Goal: Register for event/course

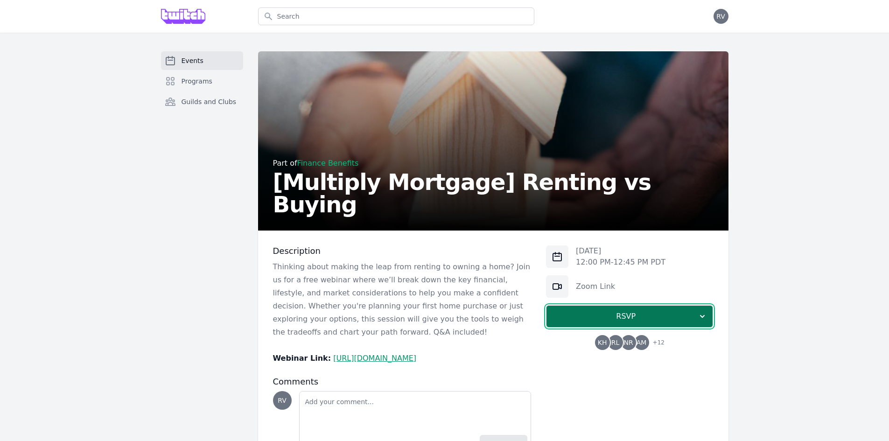
click at [607, 323] on button "RSVP" at bounding box center [629, 316] width 167 height 22
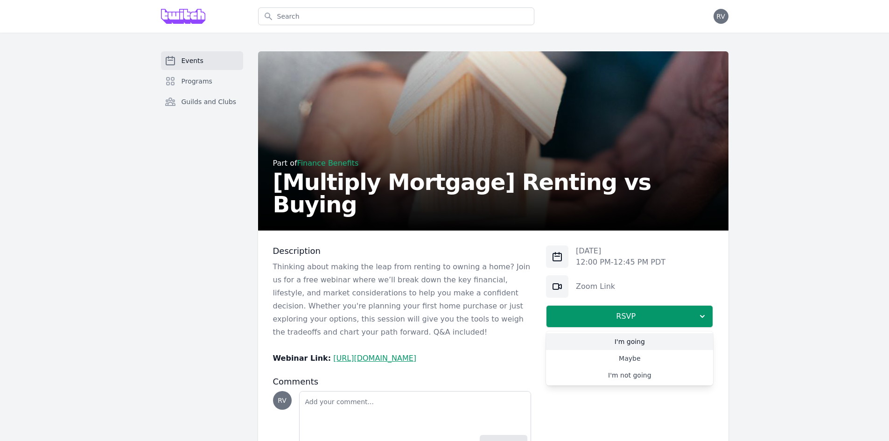
click at [606, 346] on link "I'm going" at bounding box center [629, 341] width 167 height 17
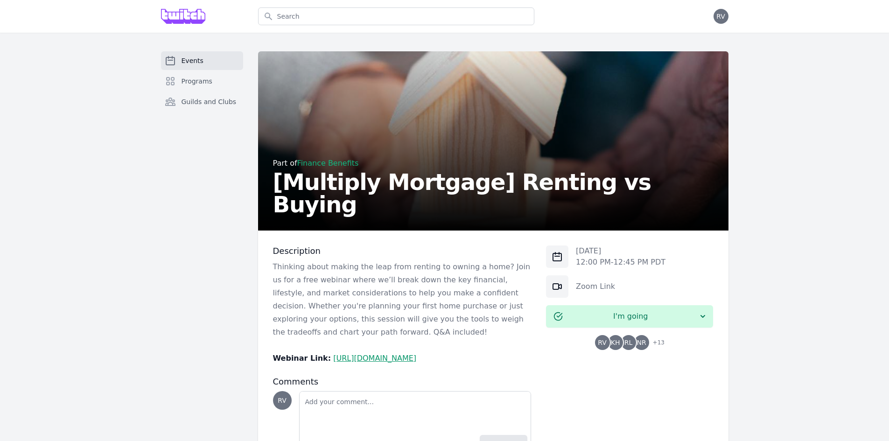
click at [200, 61] on span "Events" at bounding box center [193, 60] width 22 height 9
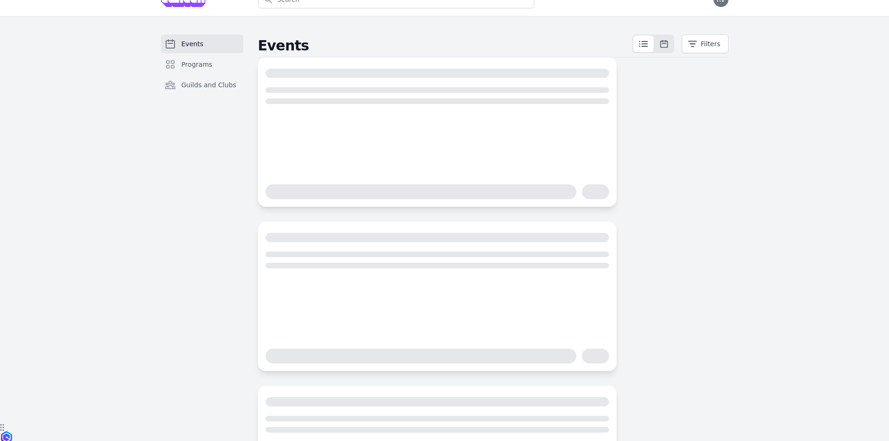
scroll to position [47, 0]
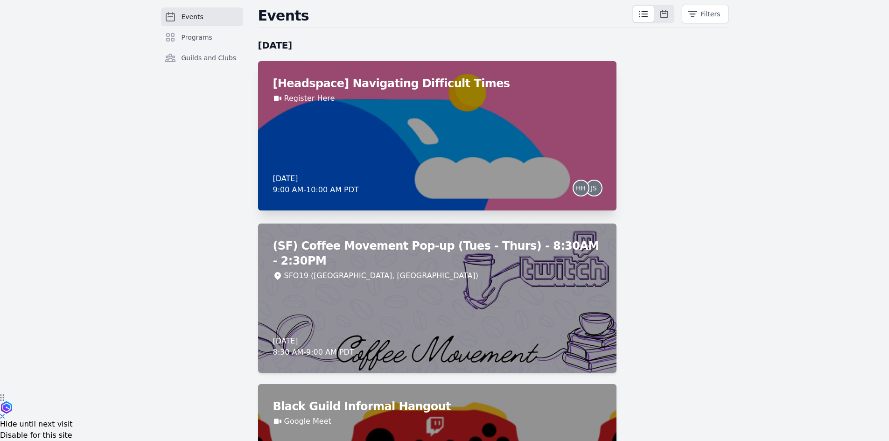
click at [398, 160] on div "[Headspace] Navigating Difficult Times Register Here [DATE] 9:00 AM - 10:00 AM …" at bounding box center [437, 135] width 359 height 149
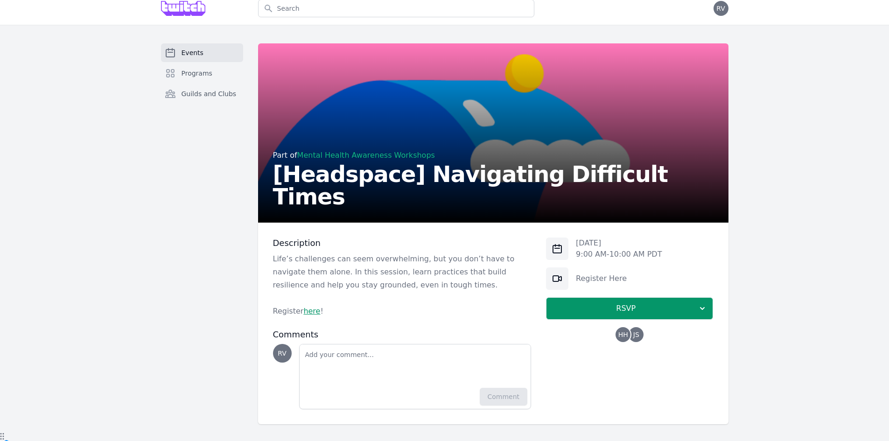
scroll to position [10, 0]
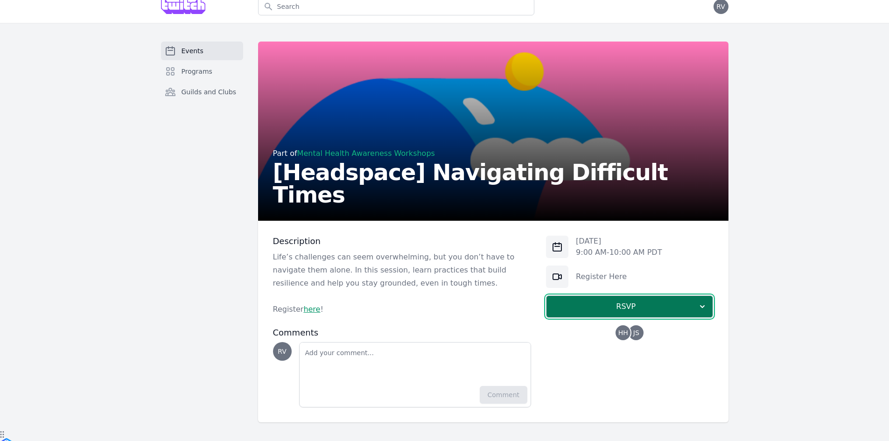
click at [611, 309] on span "RSVP" at bounding box center [626, 306] width 144 height 11
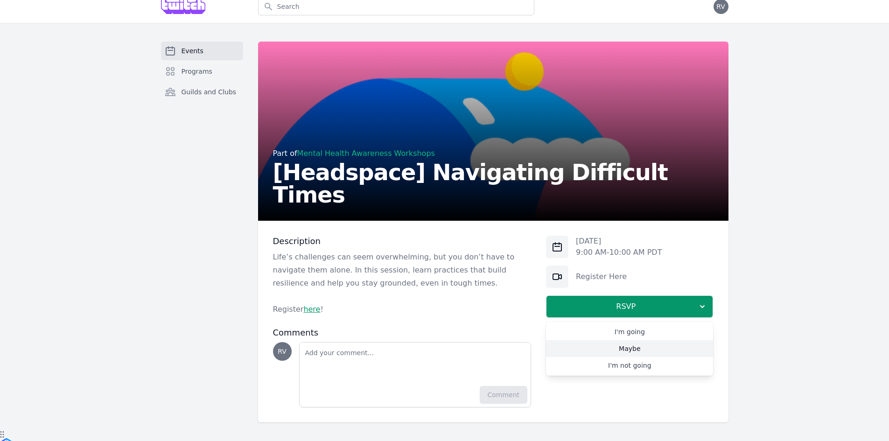
click at [671, 354] on link "Maybe" at bounding box center [629, 348] width 167 height 17
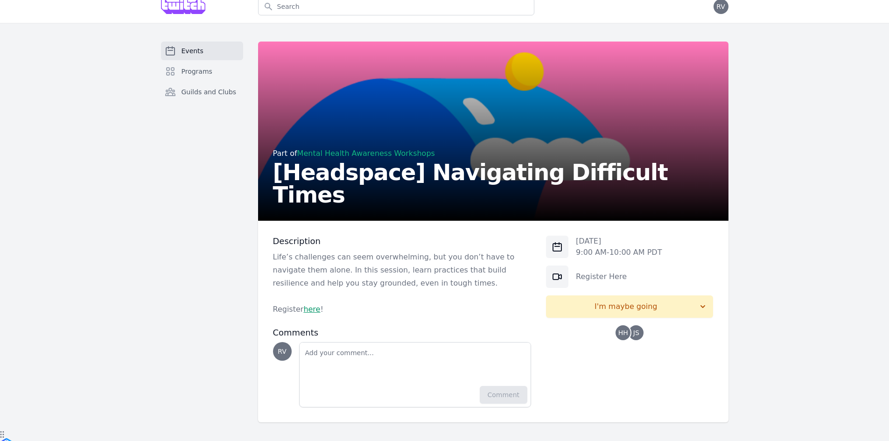
click at [316, 314] on link "here" at bounding box center [311, 309] width 17 height 9
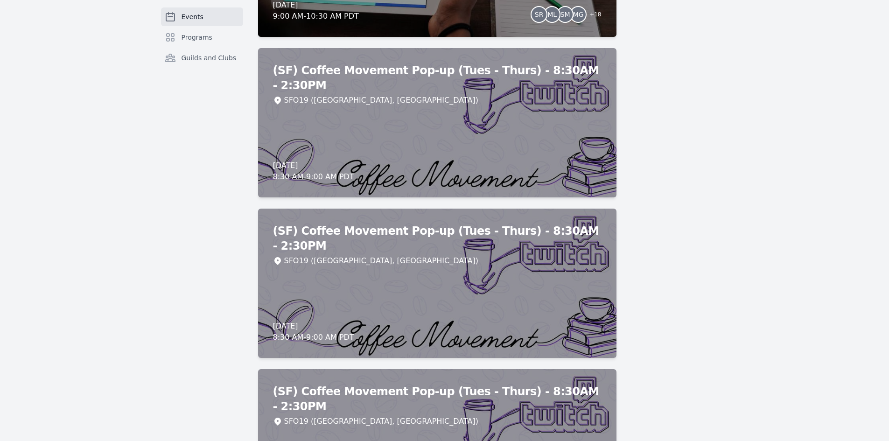
scroll to position [5603, 0]
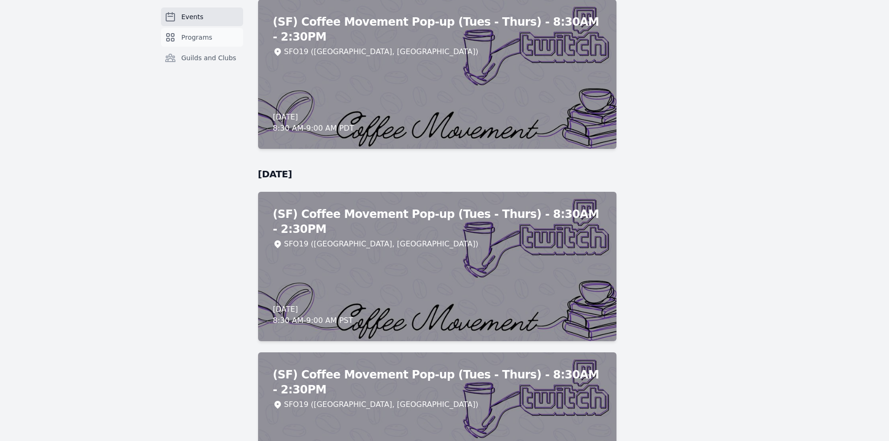
click at [196, 40] on span "Programs" at bounding box center [197, 37] width 31 height 9
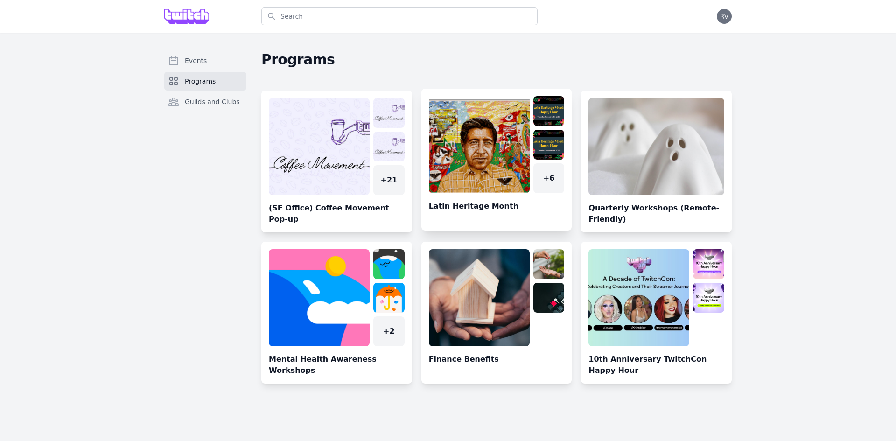
click at [454, 162] on link at bounding box center [497, 163] width 151 height 134
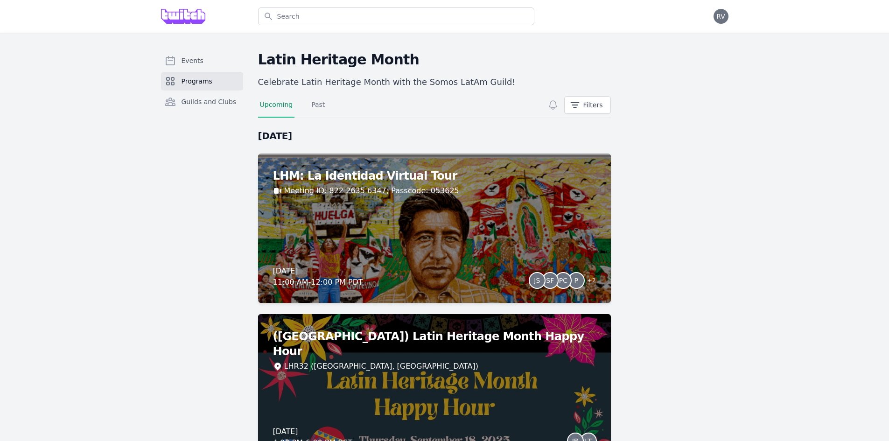
scroll to position [93, 0]
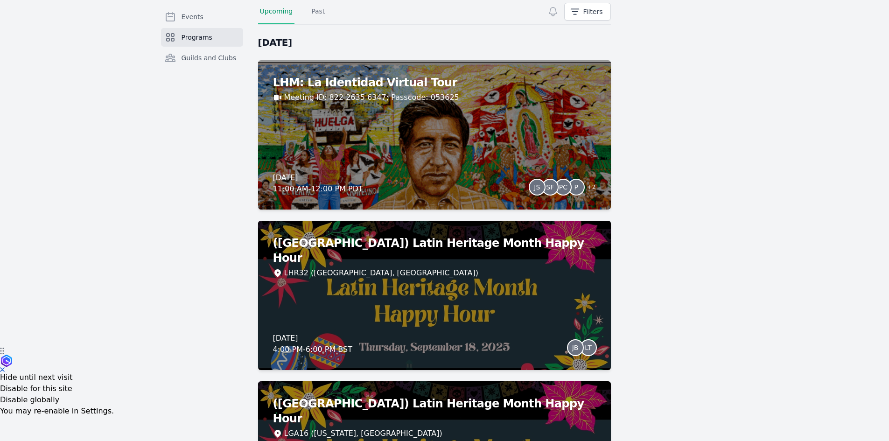
drag, startPoint x: 238, startPoint y: 305, endPoint x: 153, endPoint y: 315, distance: 86.0
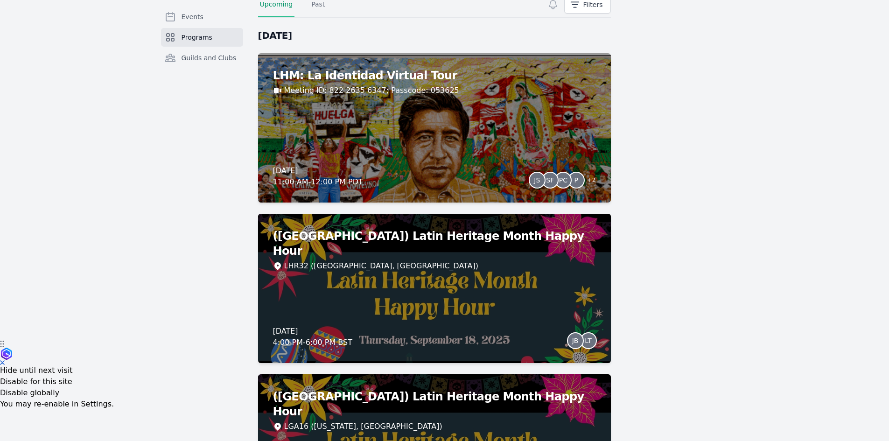
scroll to position [0, 0]
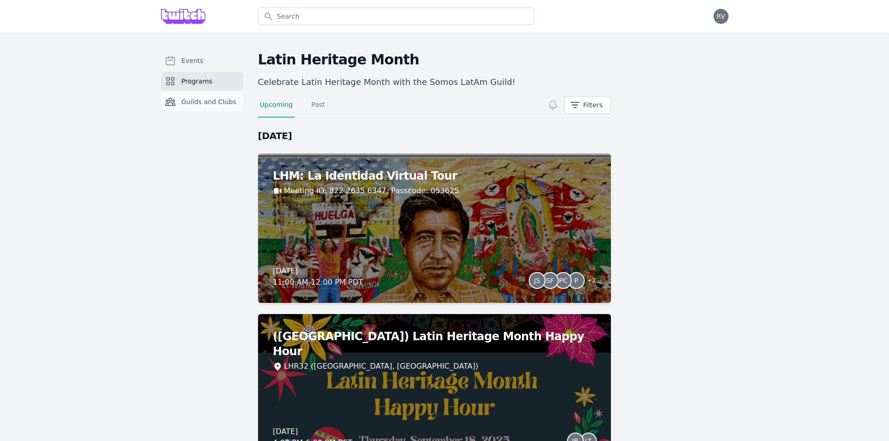
click at [179, 107] on link "Guilds and Clubs" at bounding box center [202, 101] width 82 height 19
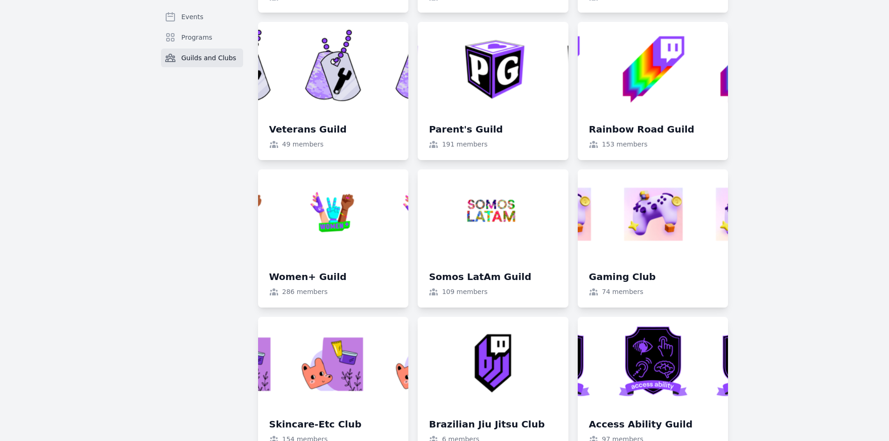
scroll to position [745, 0]
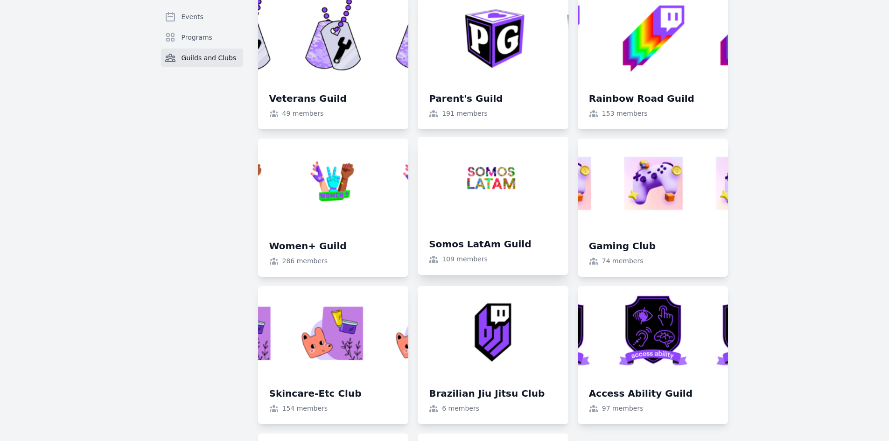
click at [501, 238] on link at bounding box center [493, 206] width 151 height 138
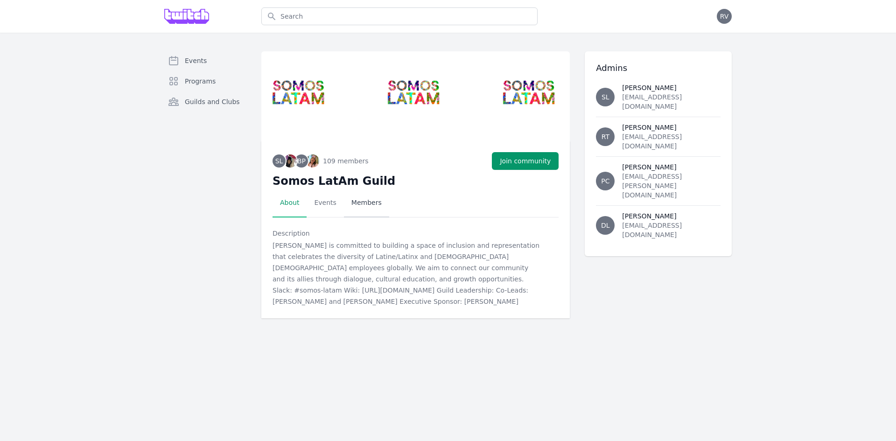
click at [351, 205] on link "Members" at bounding box center [366, 203] width 45 height 29
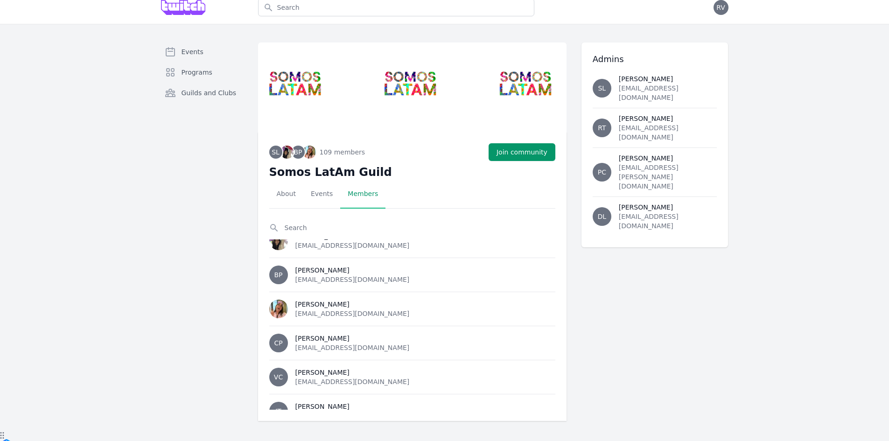
scroll to position [47, 0]
drag, startPoint x: 367, startPoint y: 275, endPoint x: 296, endPoint y: 279, distance: 71.0
click at [296, 279] on li "BP [PERSON_NAME] [EMAIL_ADDRESS][DOMAIN_NAME]" at bounding box center [412, 278] width 286 height 34
copy div "[PERSON_NAME]"
